Goal: Information Seeking & Learning: Learn about a topic

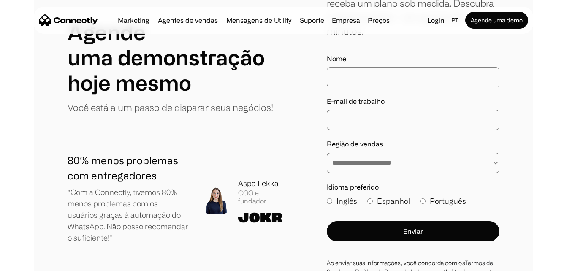
scroll to position [169, 0]
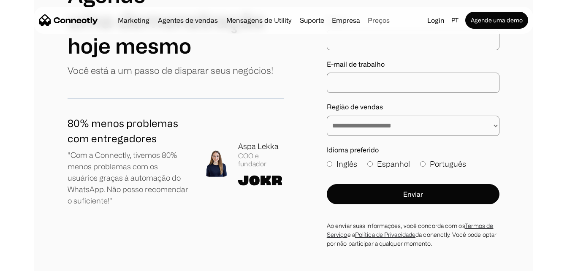
click at [383, 20] on link "Preços" at bounding box center [379, 20] width 29 height 7
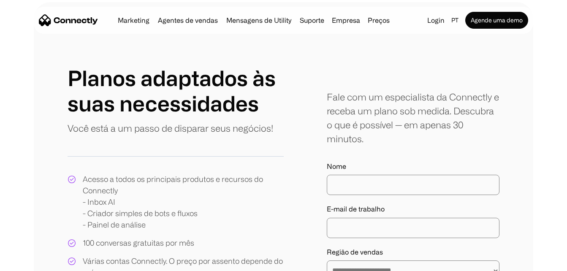
scroll to position [42, 0]
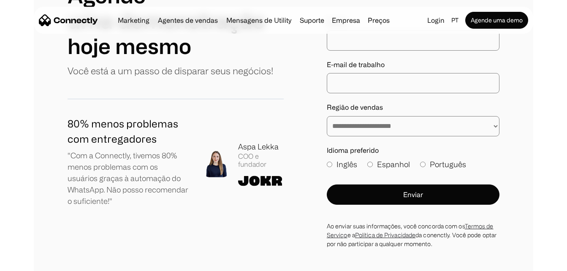
scroll to position [169, 0]
